Goal: Understand process/instructions: Learn about a topic

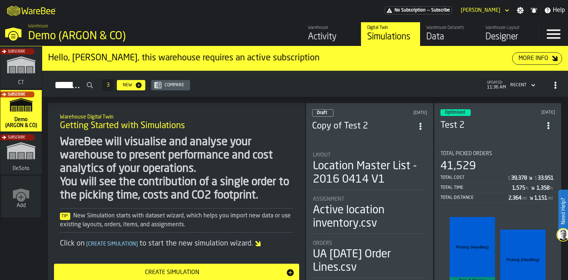
click at [30, 158] on div "Subscribe" at bounding box center [19, 155] width 41 height 43
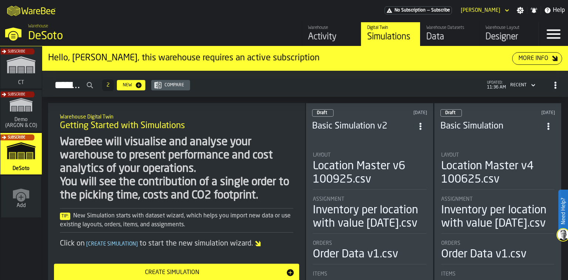
click at [394, 176] on div "Location Master v6 100925.csv" at bounding box center [370, 172] width 114 height 27
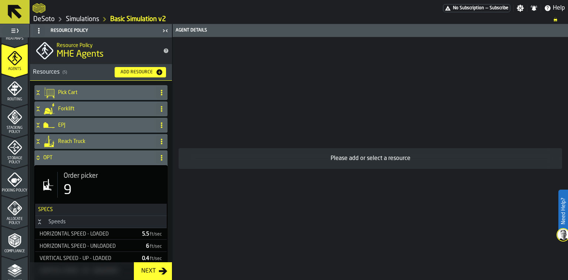
scroll to position [207, 0]
click at [14, 188] on span "Picking Policy" at bounding box center [14, 190] width 26 height 4
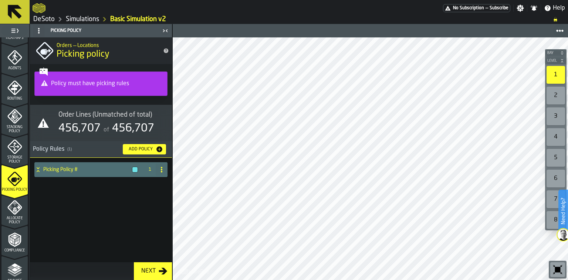
click at [13, 160] on span "Storage Policy" at bounding box center [14, 159] width 26 height 8
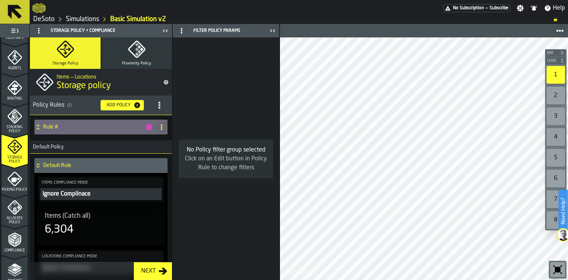
scroll to position [0, 0]
click at [35, 125] on icon at bounding box center [37, 127] width 7 height 6
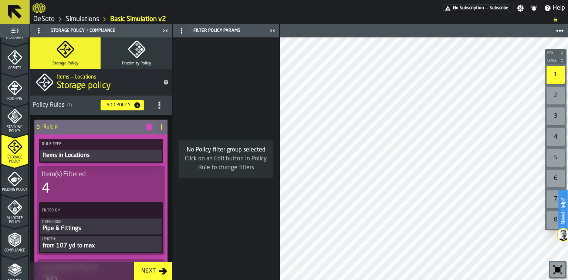
click at [35, 125] on icon at bounding box center [37, 127] width 7 height 6
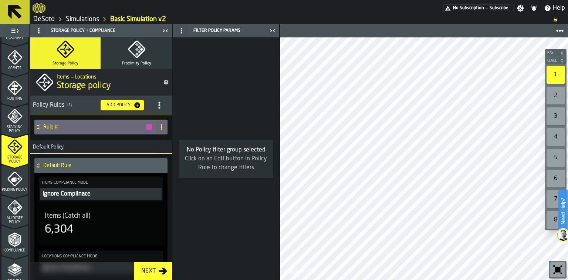
click at [14, 179] on icon "menu Picking Policy" at bounding box center [15, 179] width 9 height 5
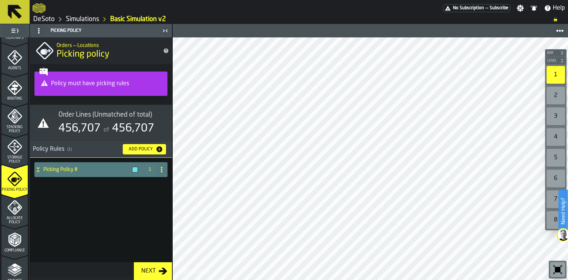
click at [88, 170] on h4 "Picking Policy #" at bounding box center [86, 169] width 86 height 6
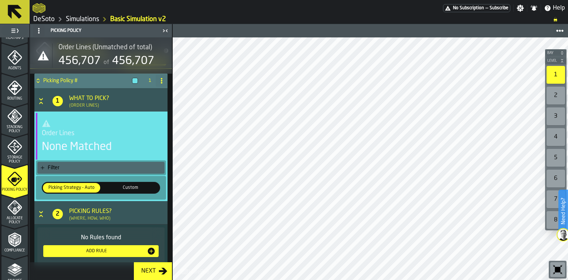
scroll to position [101, 0]
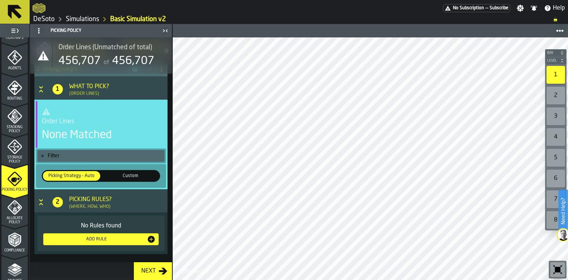
click at [12, 206] on icon "menu Allocate Policy" at bounding box center [14, 207] width 15 height 15
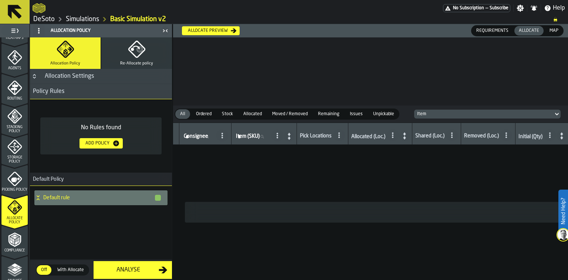
click at [100, 145] on div "Add Policy" at bounding box center [97, 143] width 30 height 5
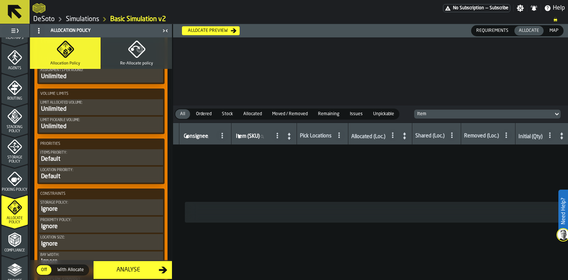
scroll to position [296, 0]
